Goal: Book appointment/travel/reservation

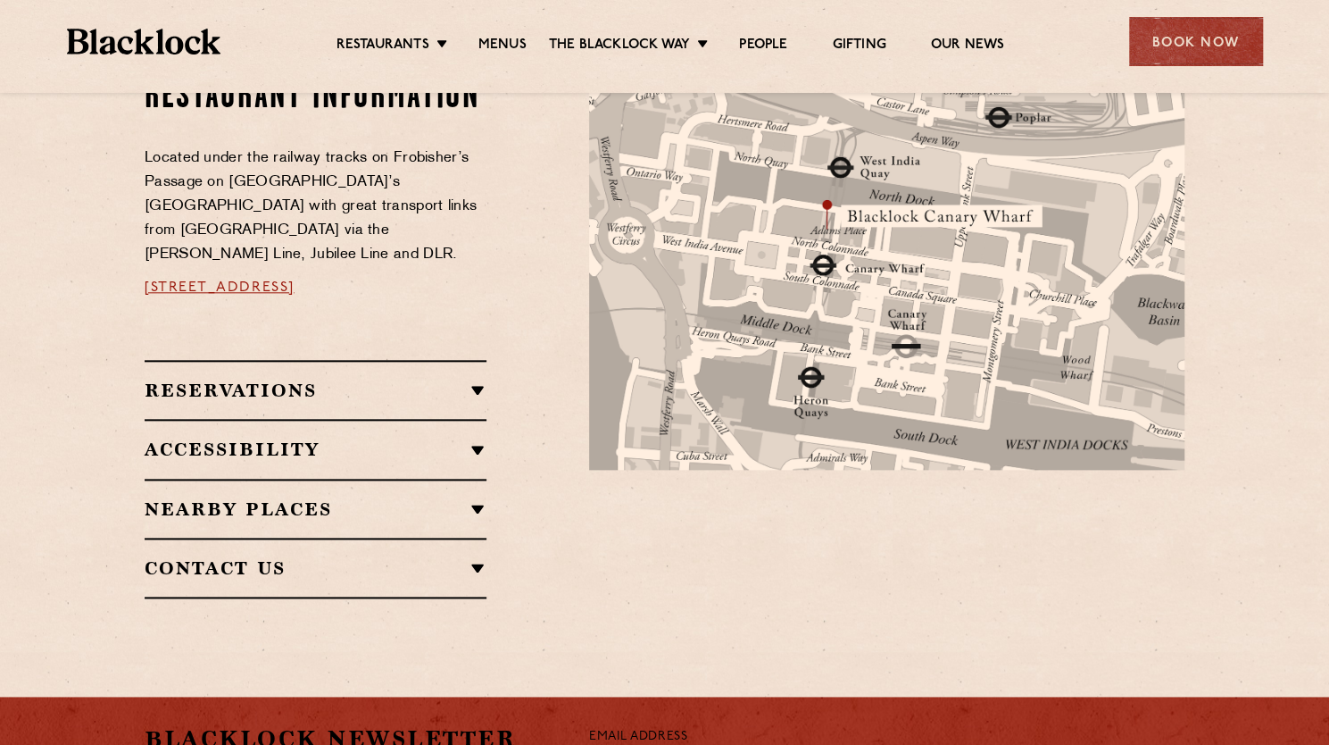
scroll to position [1000, 0]
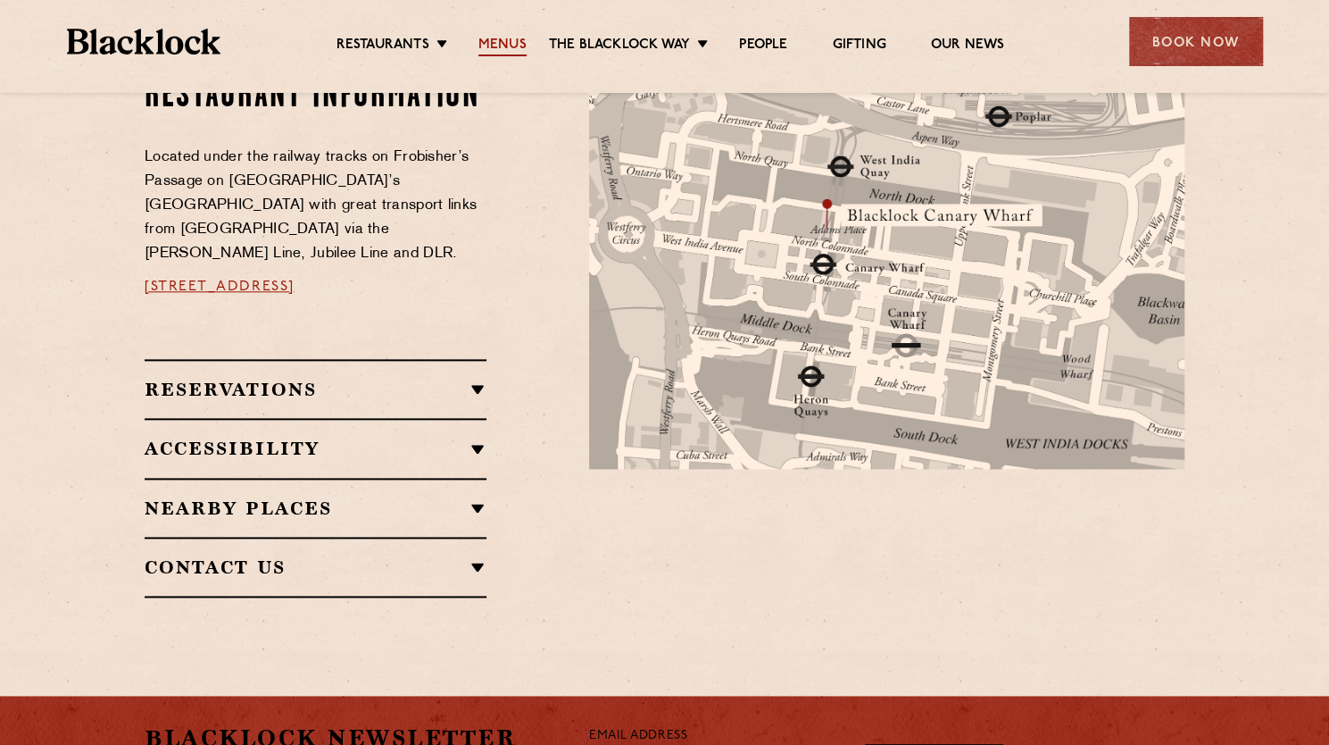
click at [498, 42] on link "Menus" at bounding box center [503, 47] width 48 height 20
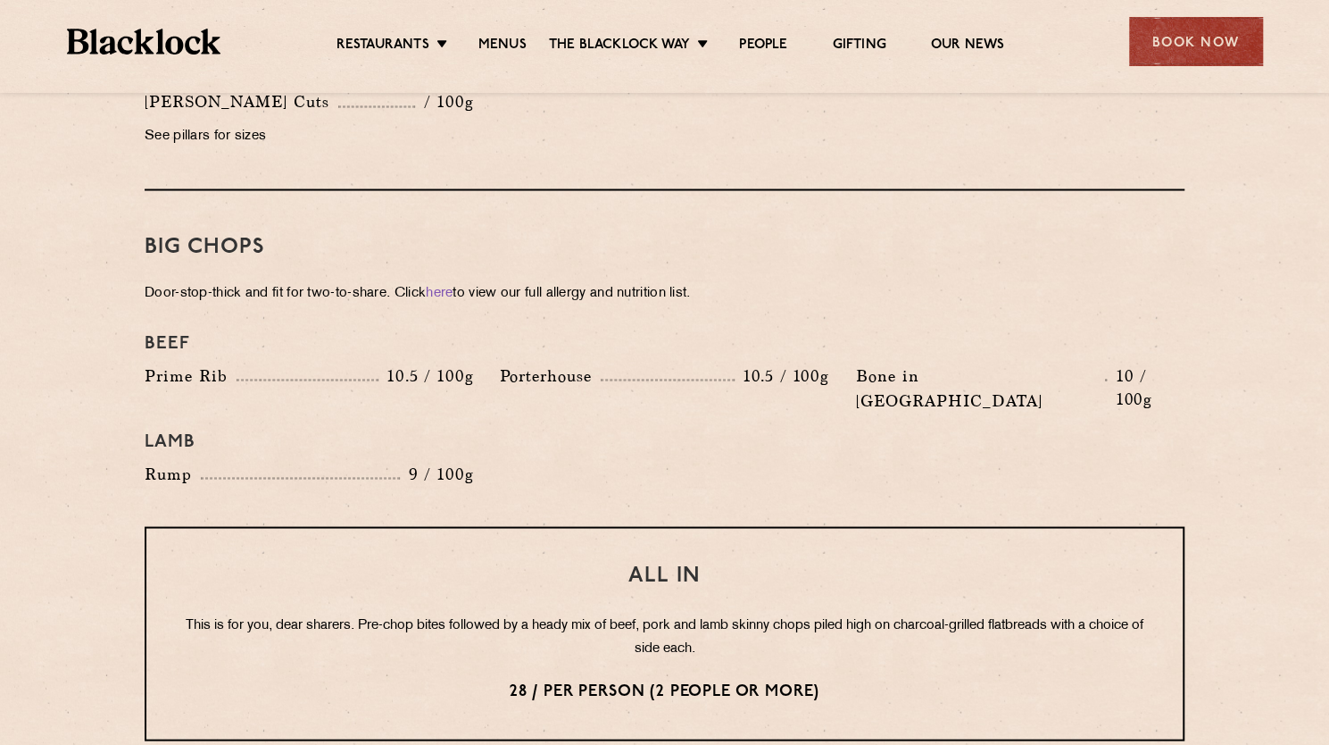
scroll to position [1880, 0]
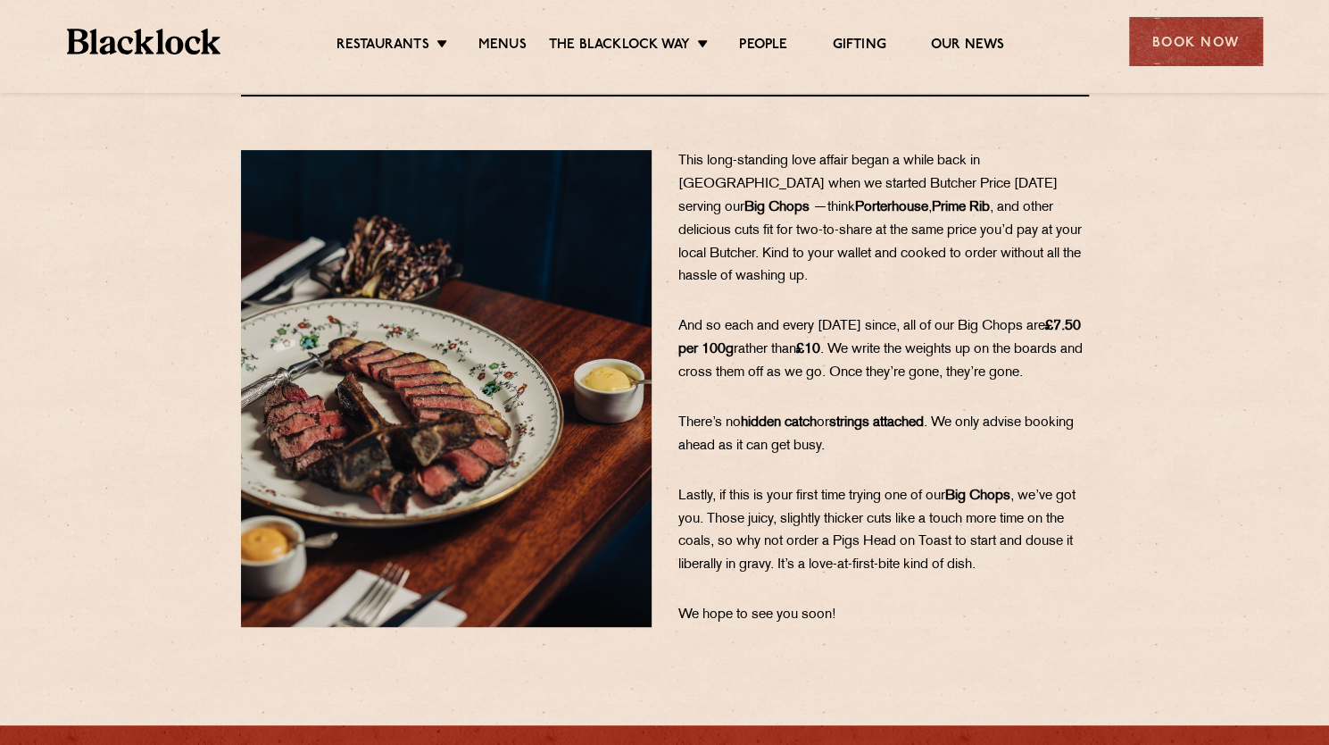
scroll to position [189, 0]
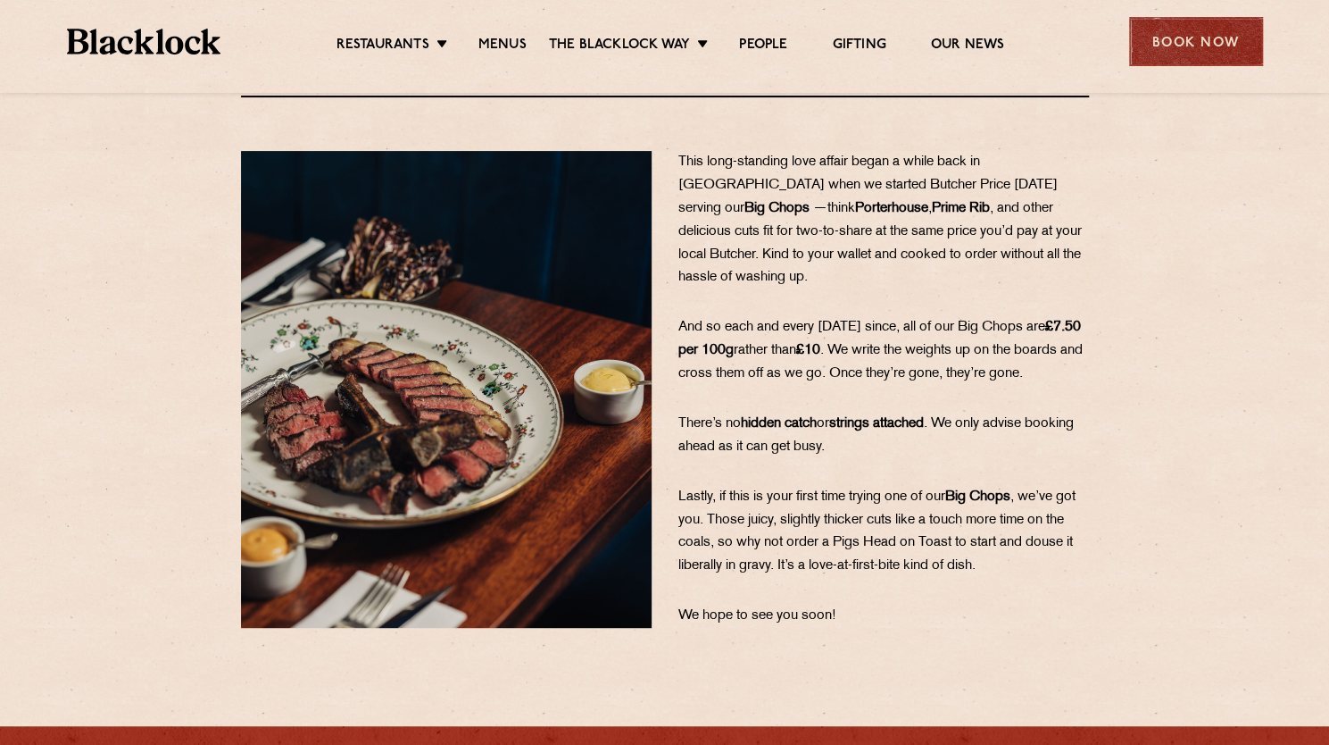
click at [1214, 54] on div "Book Now" at bounding box center [1196, 41] width 134 height 49
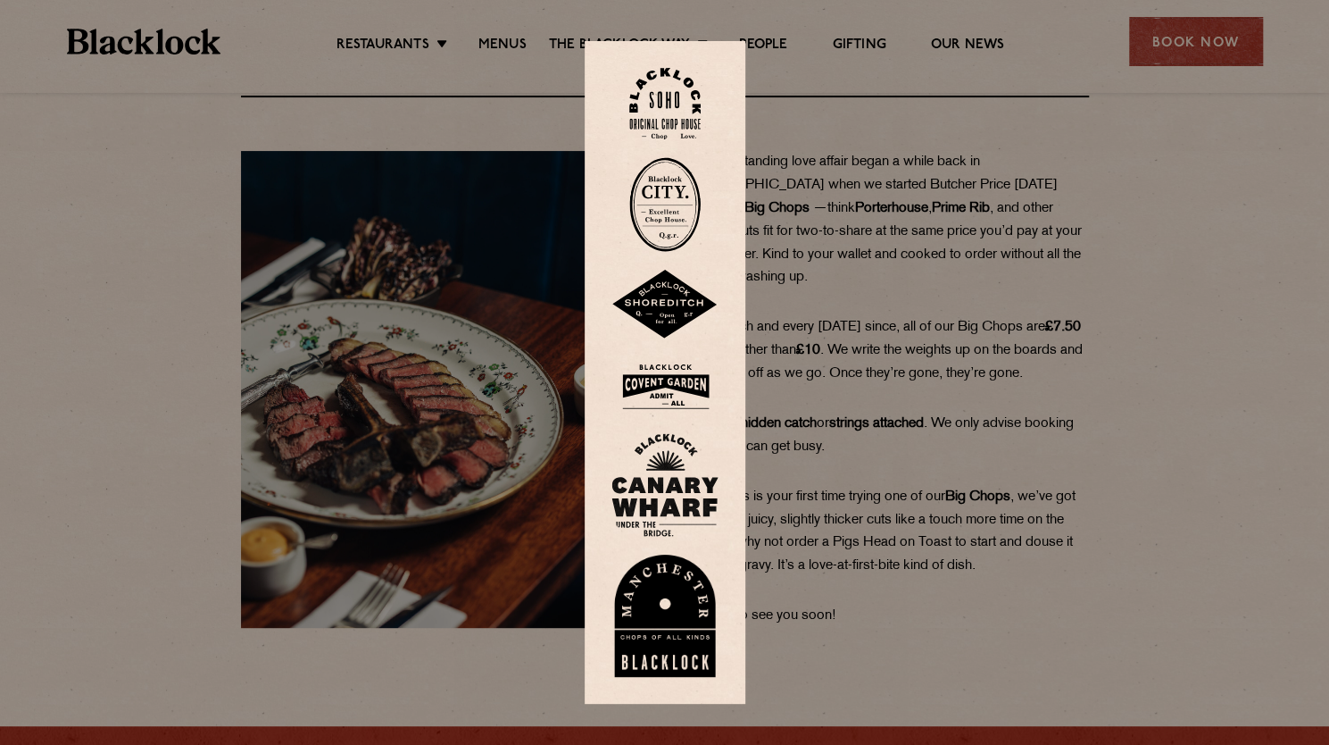
click at [661, 492] on img at bounding box center [665, 485] width 107 height 104
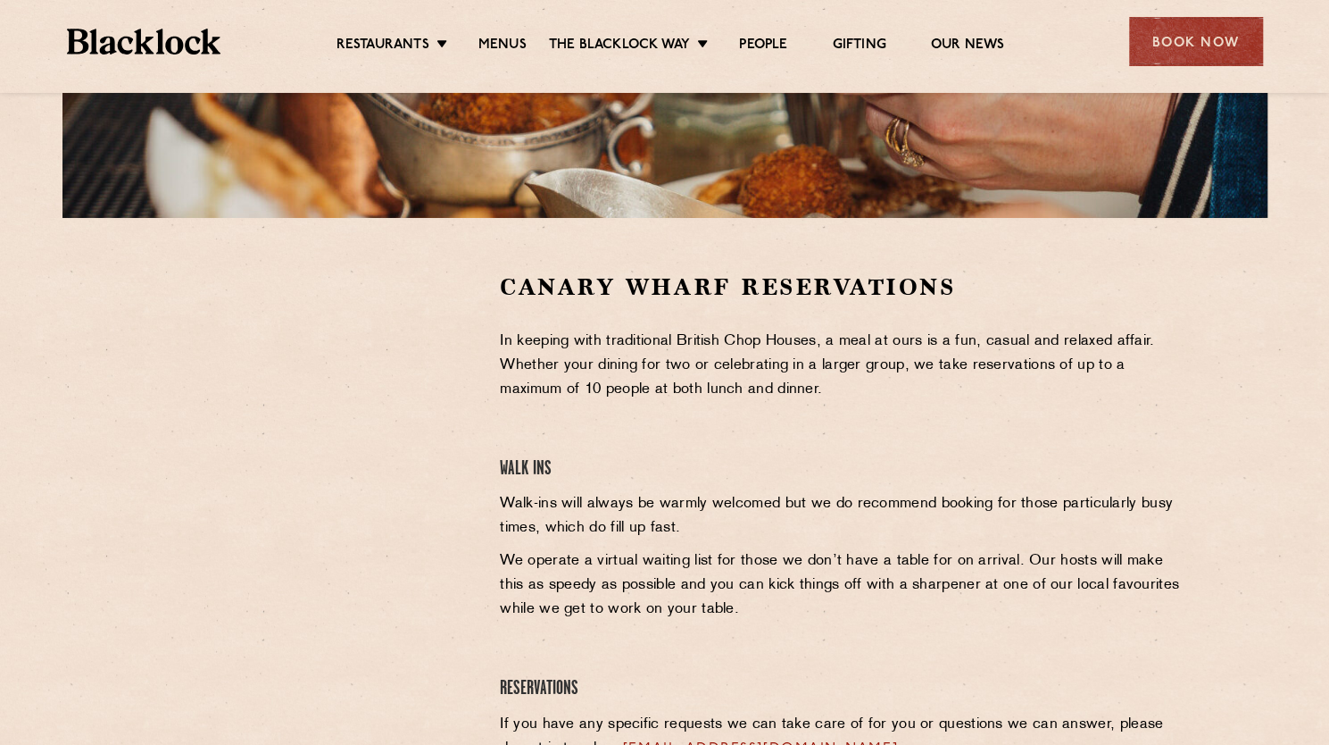
scroll to position [969, 0]
